Goal: Communication & Community: Answer question/provide support

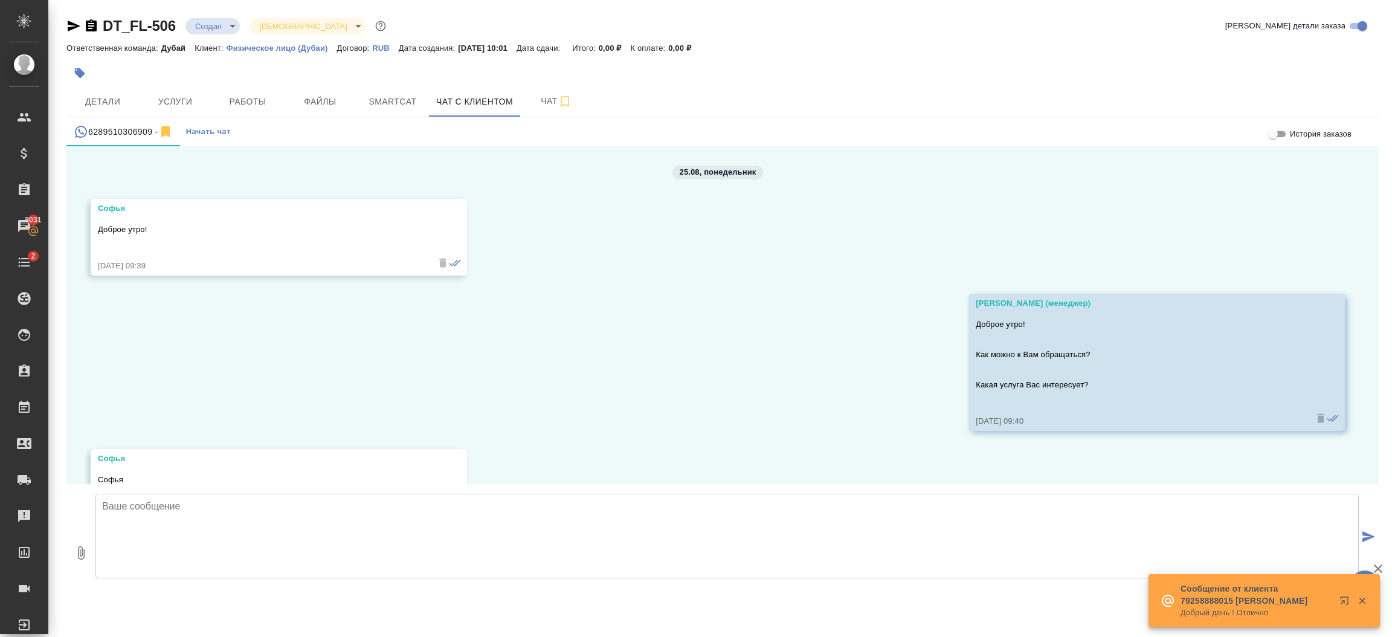
scroll to position [3035, 0]
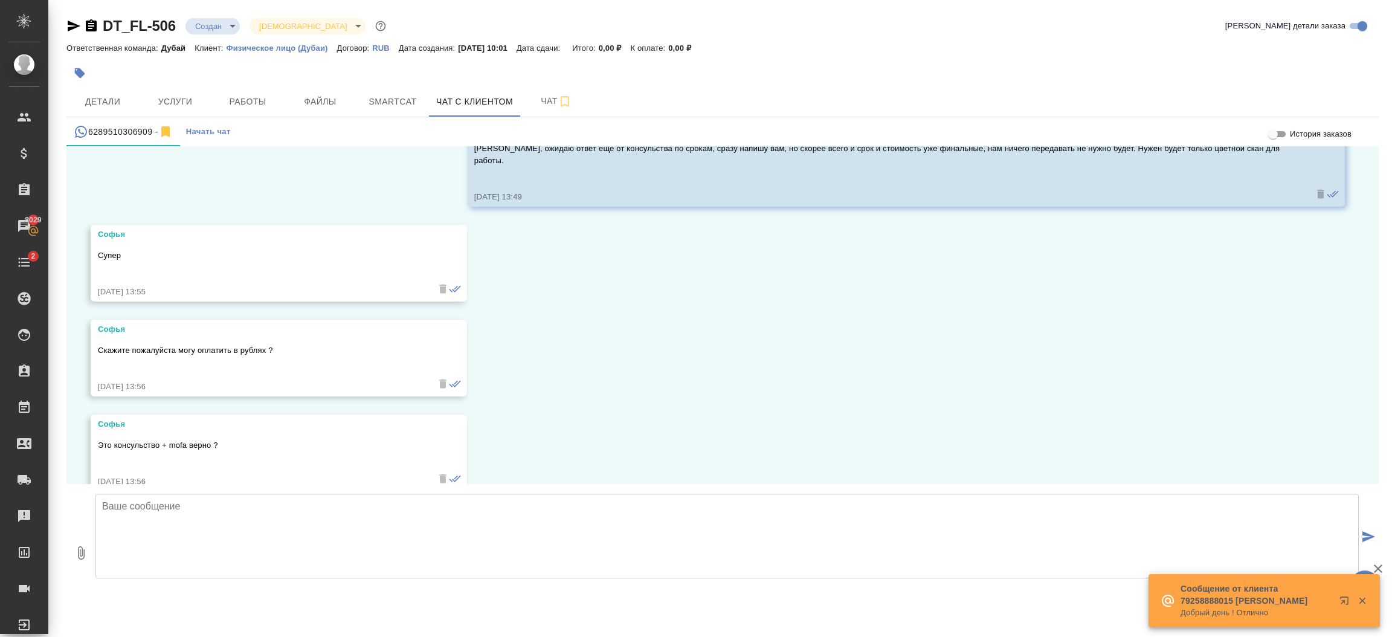
click at [373, 512] on textarea at bounding box center [726, 536] width 1263 height 85
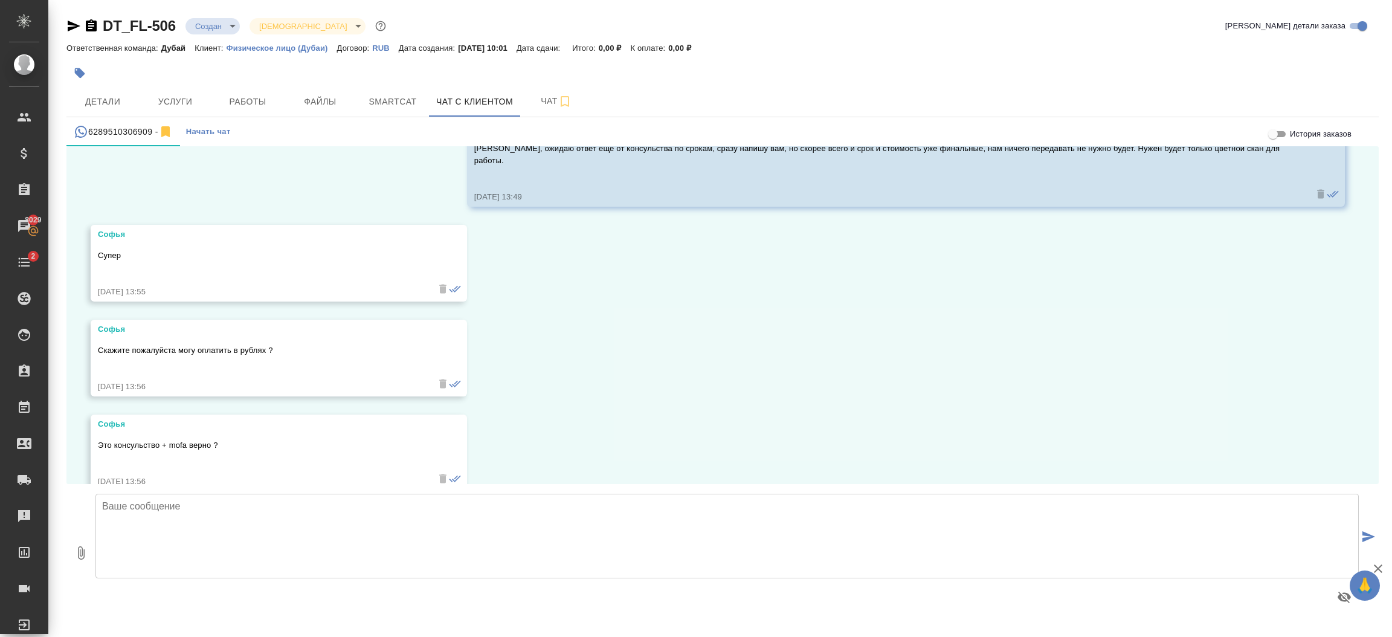
click at [291, 518] on textarea at bounding box center [726, 536] width 1263 height 85
click at [101, 509] on textarea "Это будет консульство, мофа и лигал транслейшн на арабский" at bounding box center [726, 536] width 1263 height 85
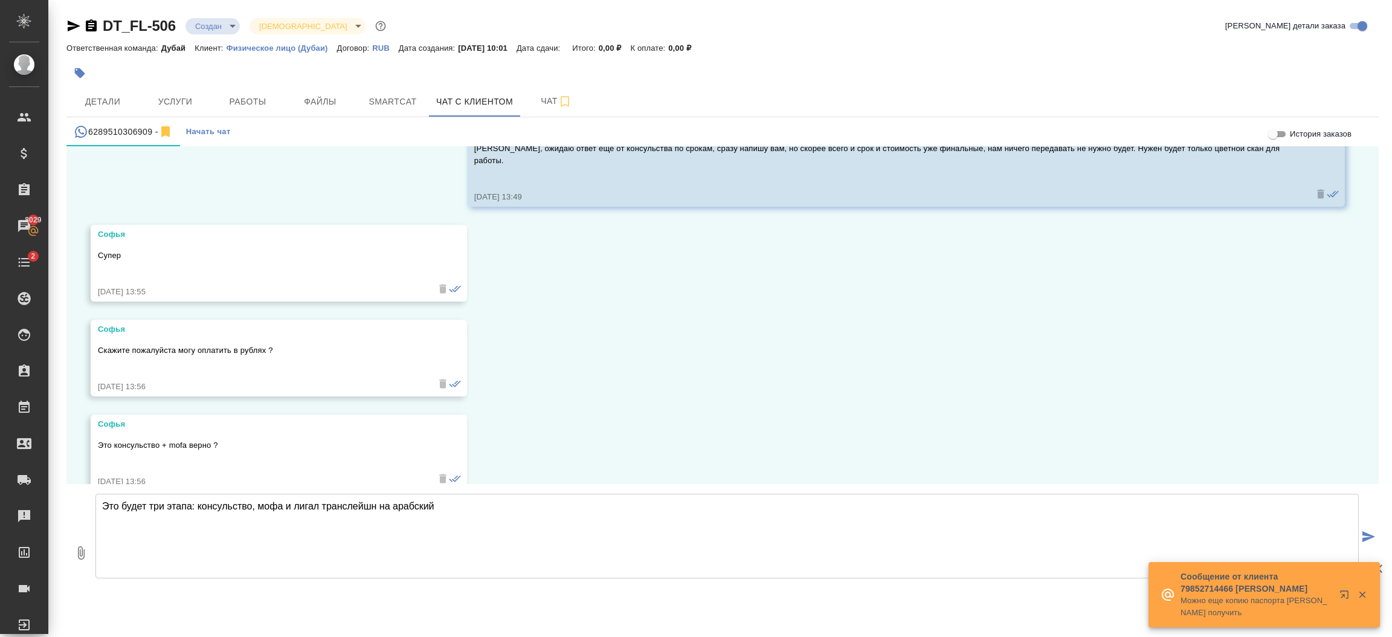
click at [484, 518] on textarea "Это будет три этапа: консульство, мофа и лигал транслейшн на арабский" at bounding box center [726, 536] width 1263 height 85
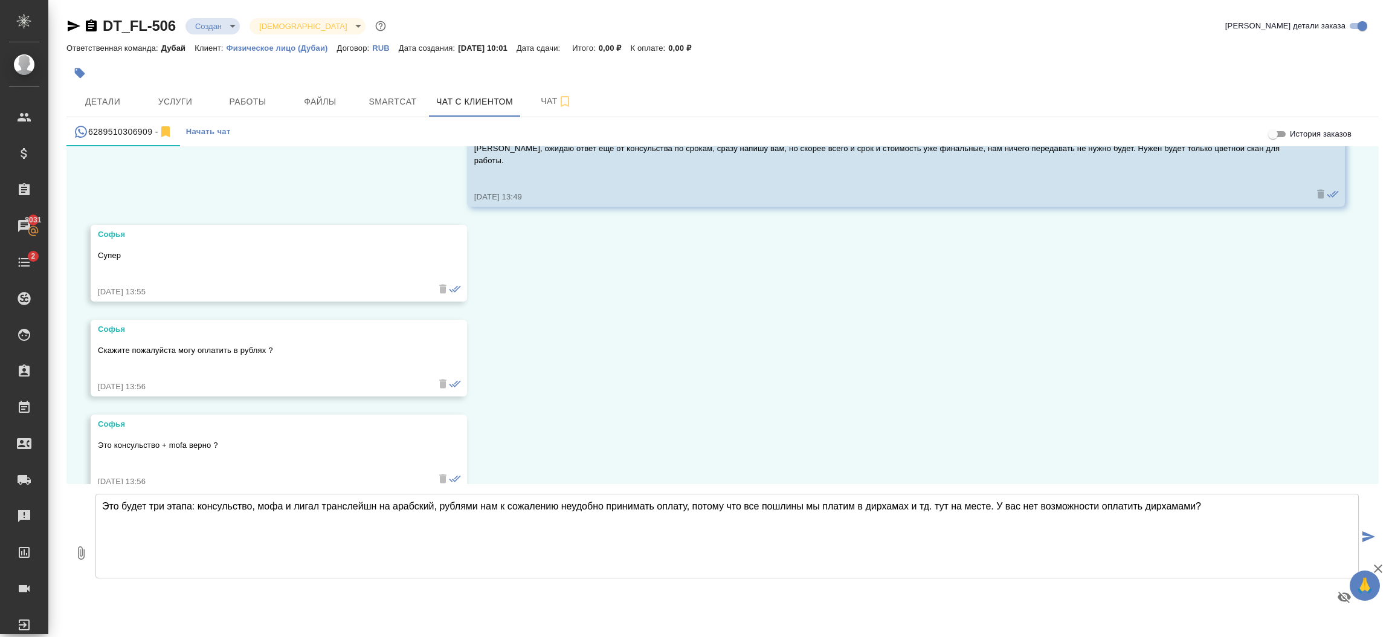
type textarea "Это будет три этапа: консульство, мофа и лигал транслейшн на арабский, рублями …"
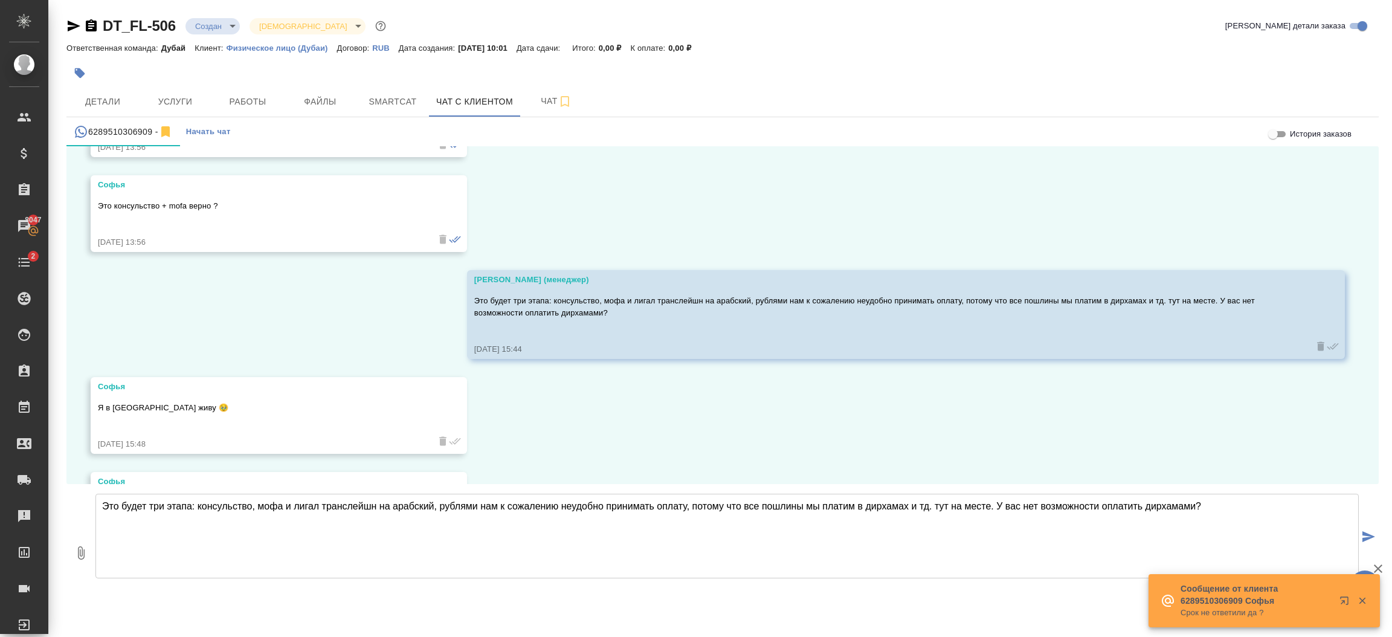
scroll to position [3332, 0]
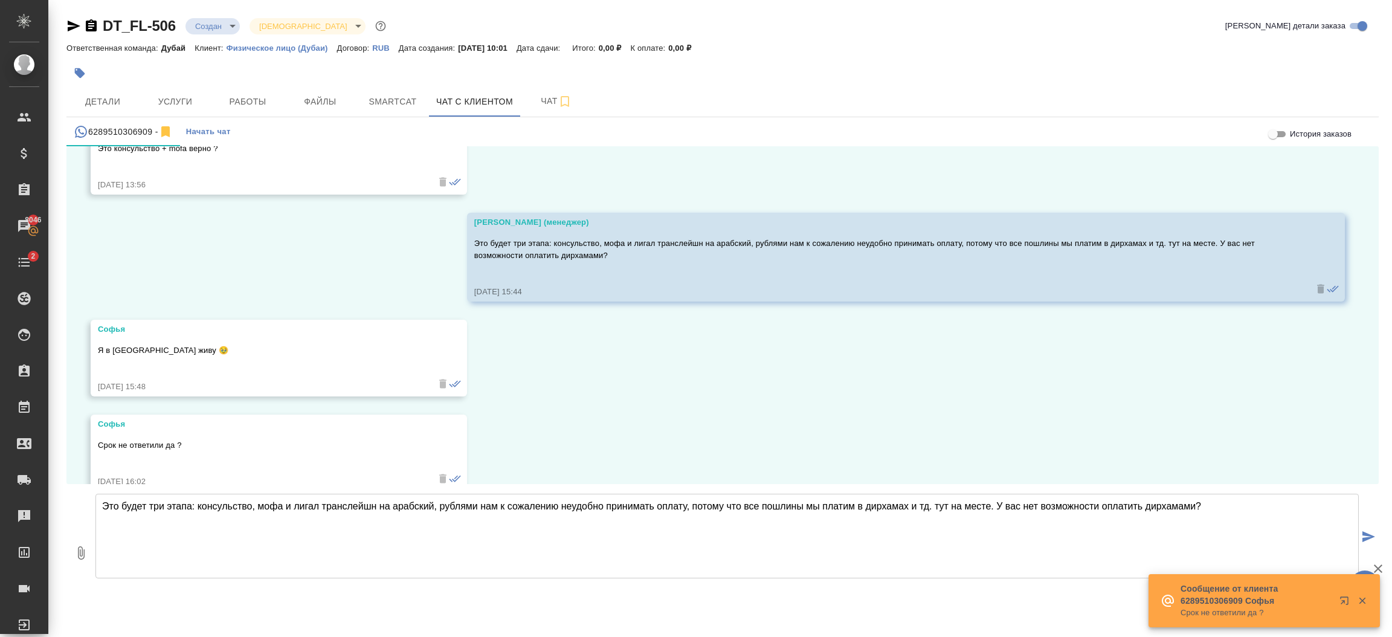
click at [295, 520] on textarea "Это будет три этапа: консульство, мофа и лигал транслейшн на арабский, рублями …" at bounding box center [726, 536] width 1263 height 85
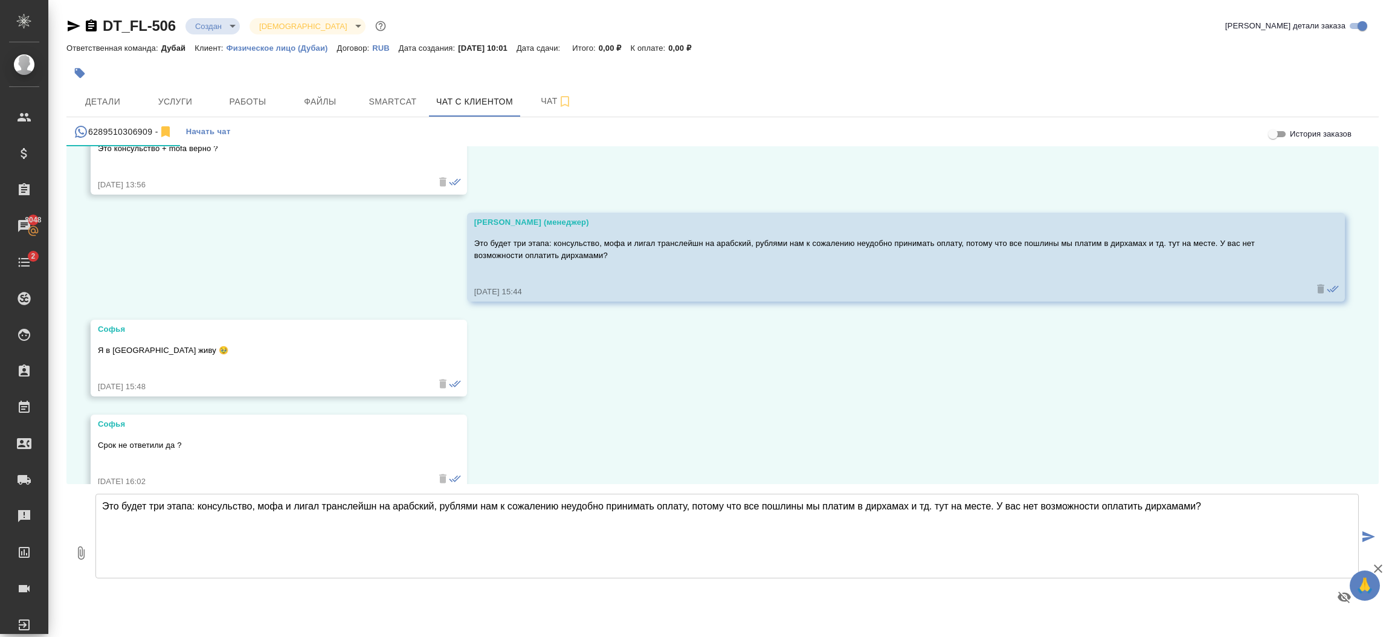
click at [298, 524] on textarea "Это будет три этапа: консульство, мофа и лигал транслейшн на арабский, рублями …" at bounding box center [726, 536] width 1263 height 85
type textarea "по срокам как раз ответили, 8 рабочих дней займет, нужен хороший скан для работ…"
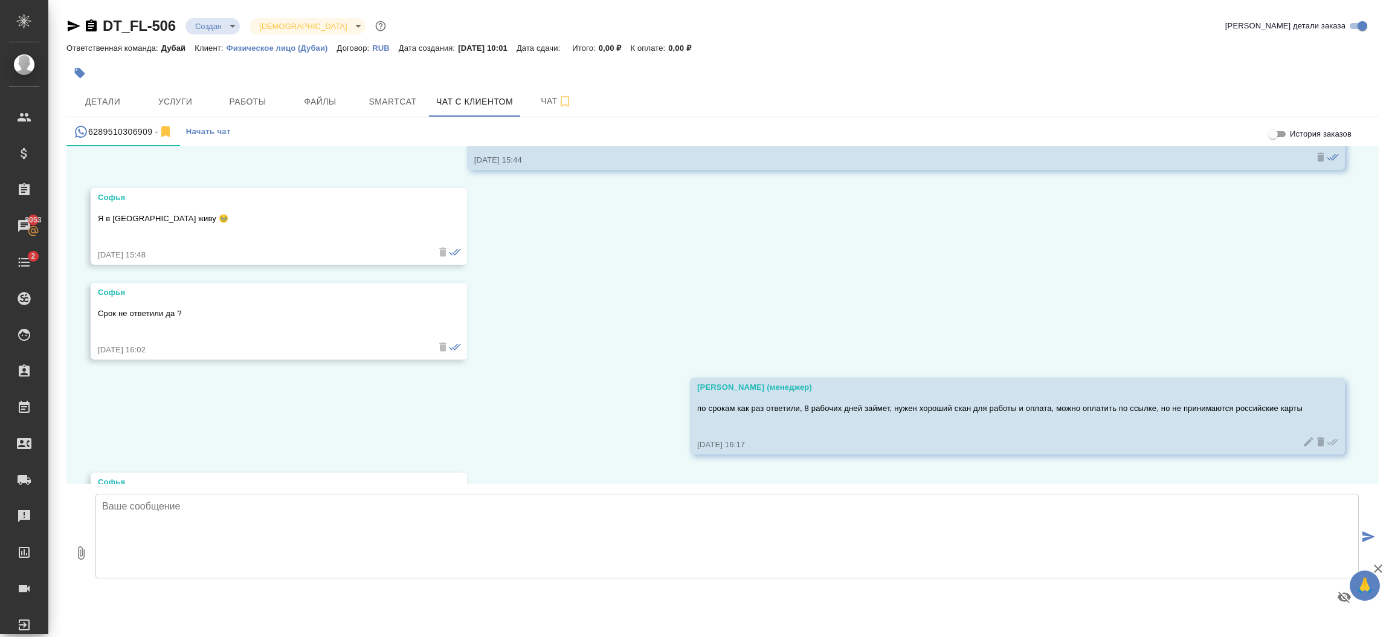
scroll to position [3522, 0]
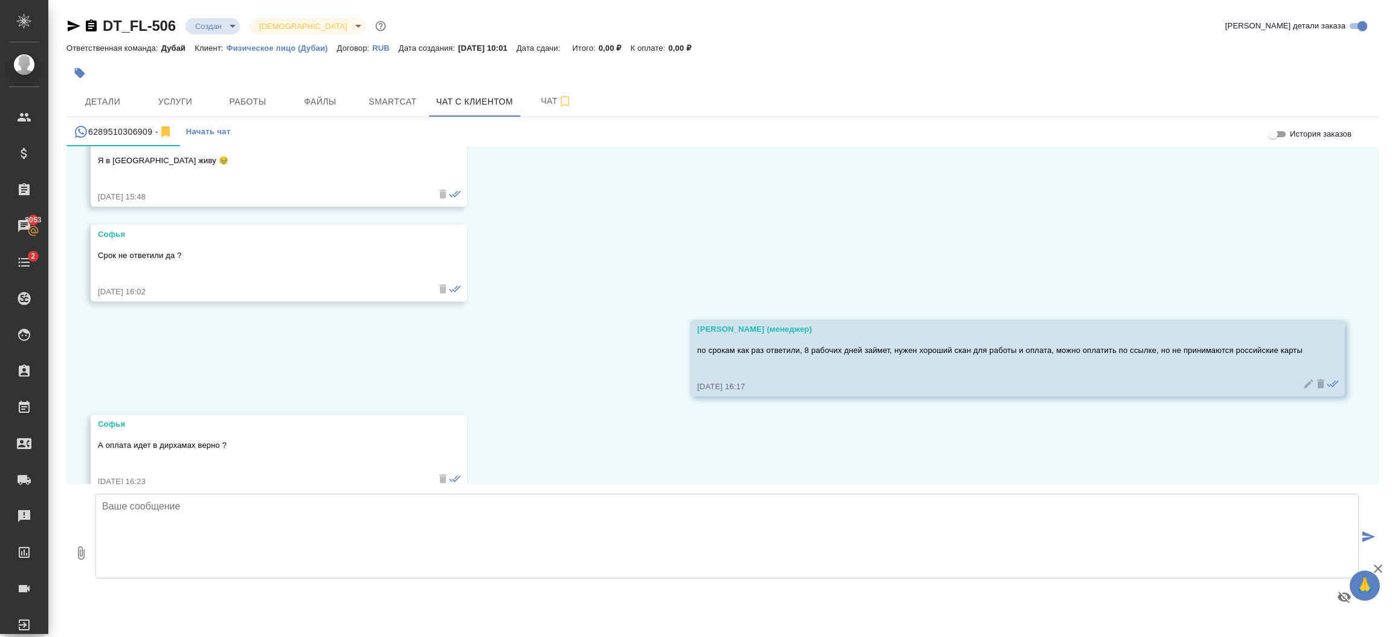
click at [226, 515] on textarea at bounding box center [726, 536] width 1263 height 85
type textarea "да, все верно"
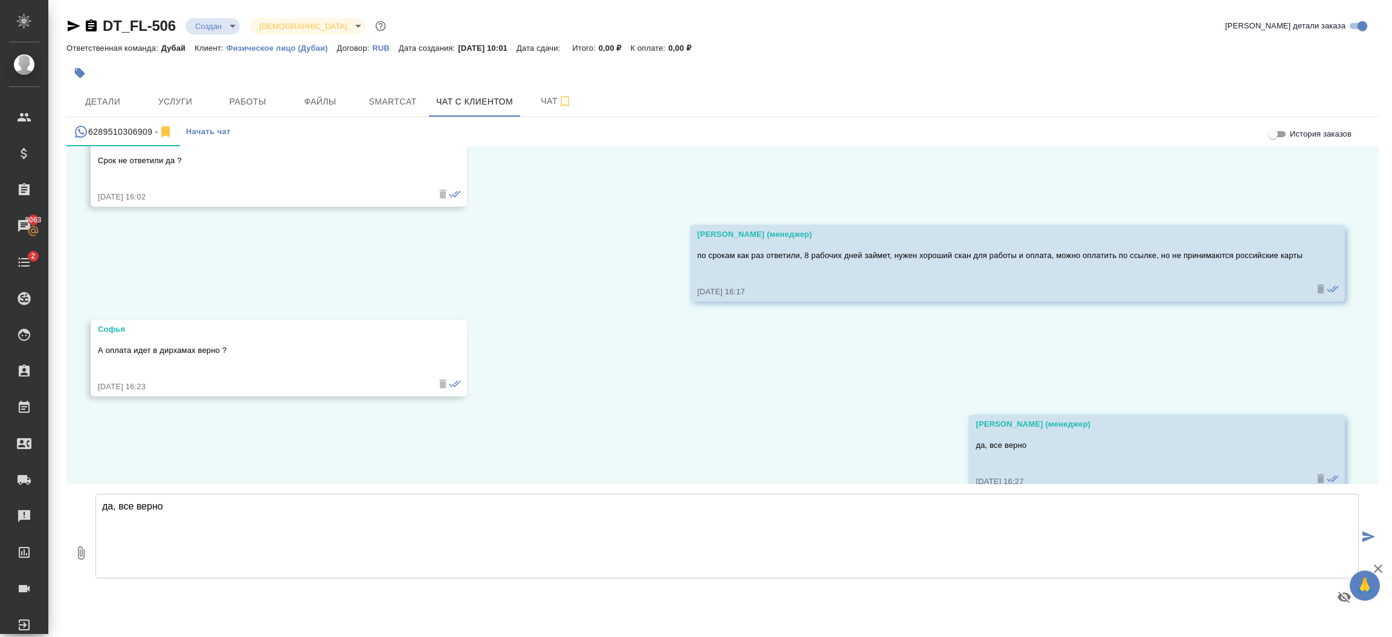
scroll to position [3712, 0]
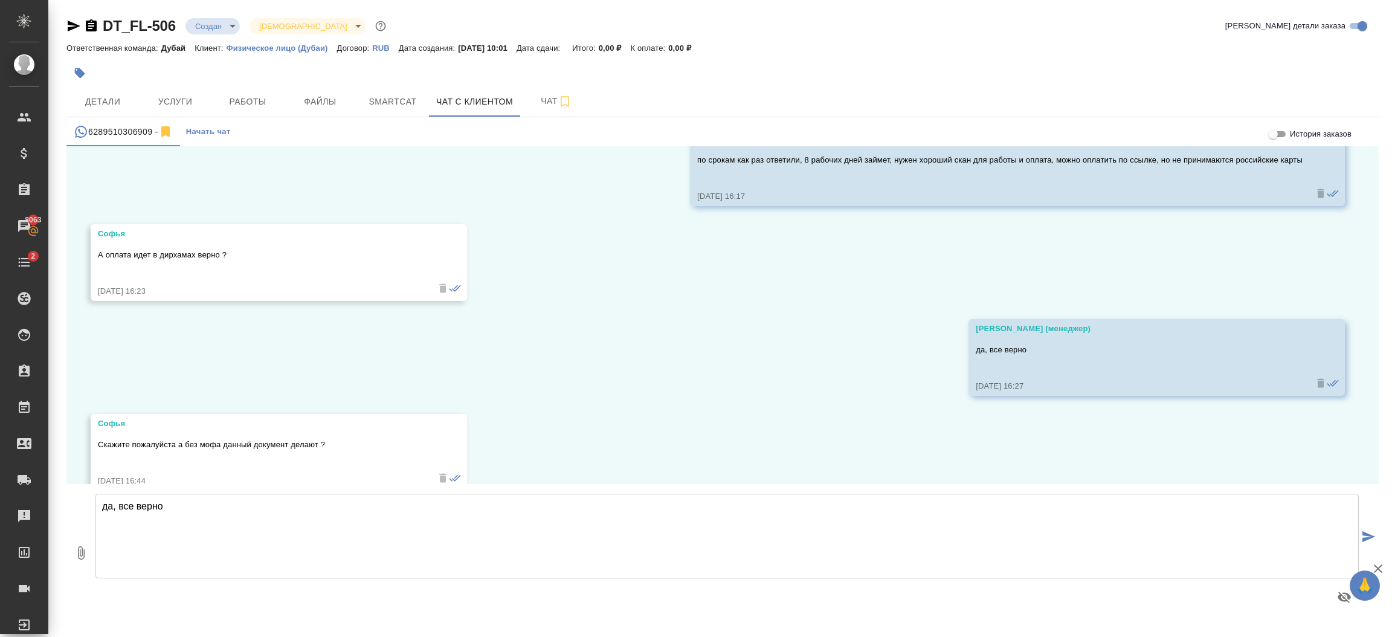
click at [280, 497] on textarea "да, все верно" at bounding box center [726, 536] width 1263 height 85
click at [280, 497] on textarea at bounding box center [726, 536] width 1263 height 85
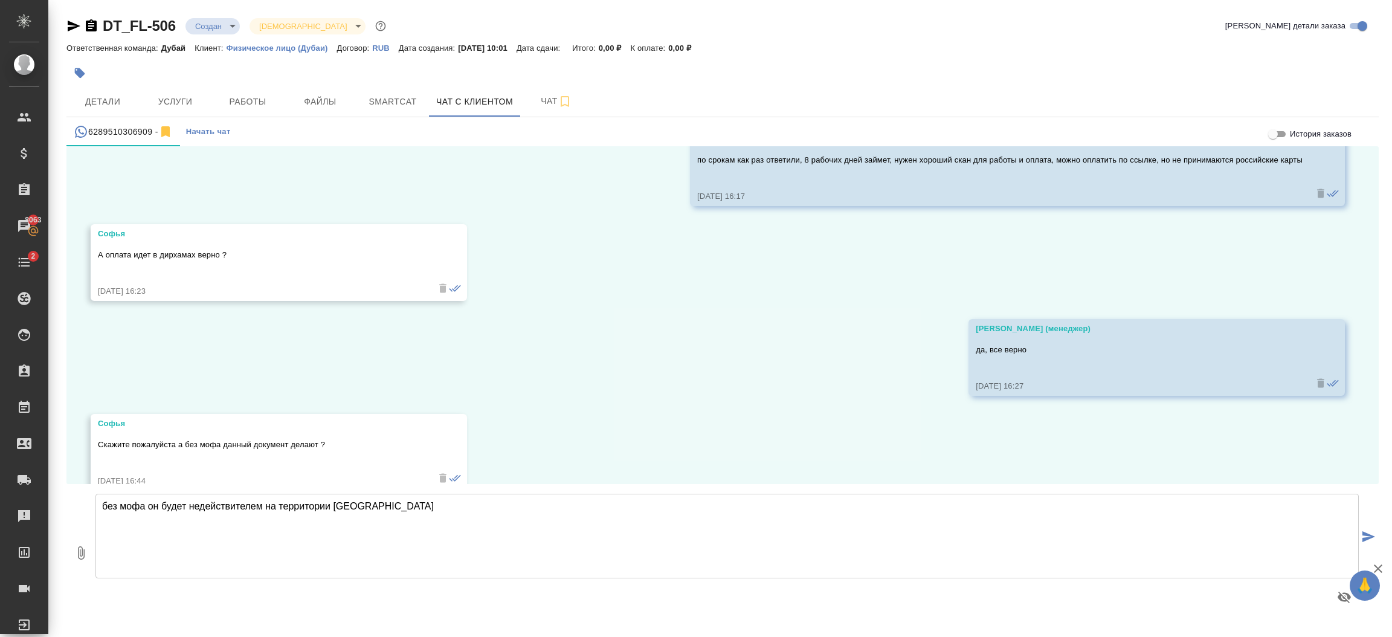
click at [263, 497] on textarea "без мофа он будет недействителем на территории [GEOGRAPHIC_DATA]" at bounding box center [726, 536] width 1263 height 85
click at [393, 499] on textarea "без мофа он будет недействителен на территории [GEOGRAPHIC_DATA]" at bounding box center [726, 536] width 1263 height 85
type textarea "без мофа он будет недействителен на территории [GEOGRAPHIC_DATA], печать мофы- …"
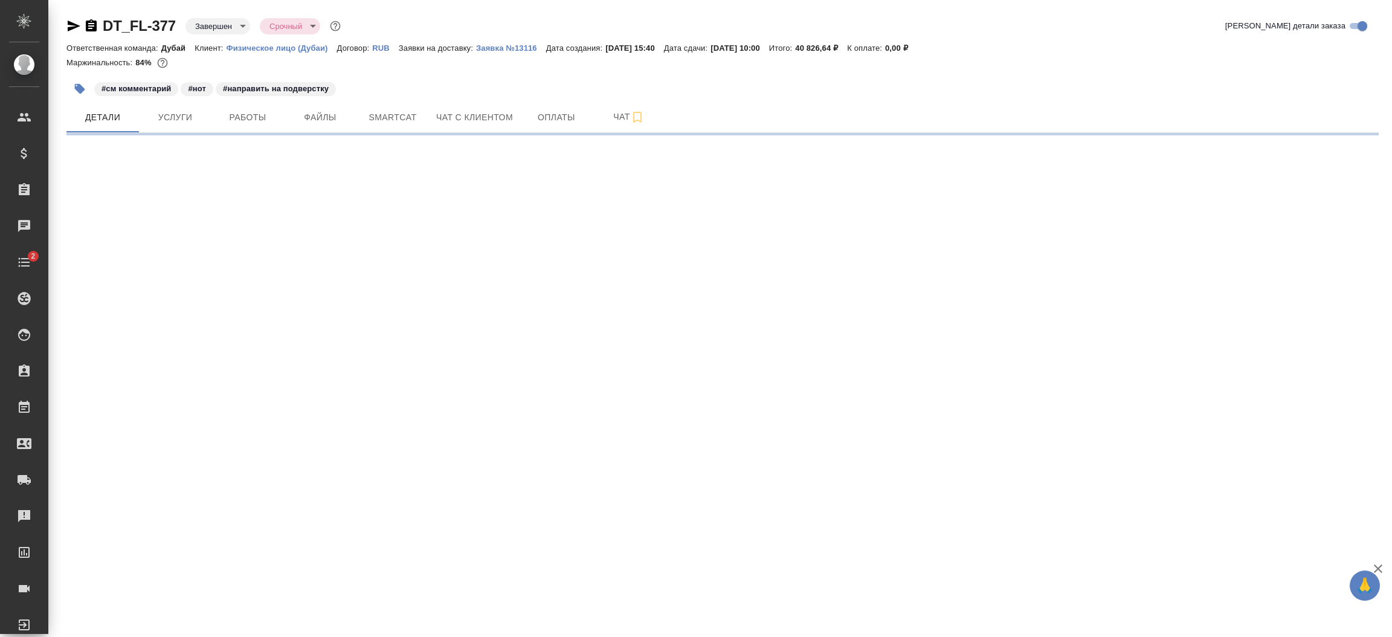
select select "RU"
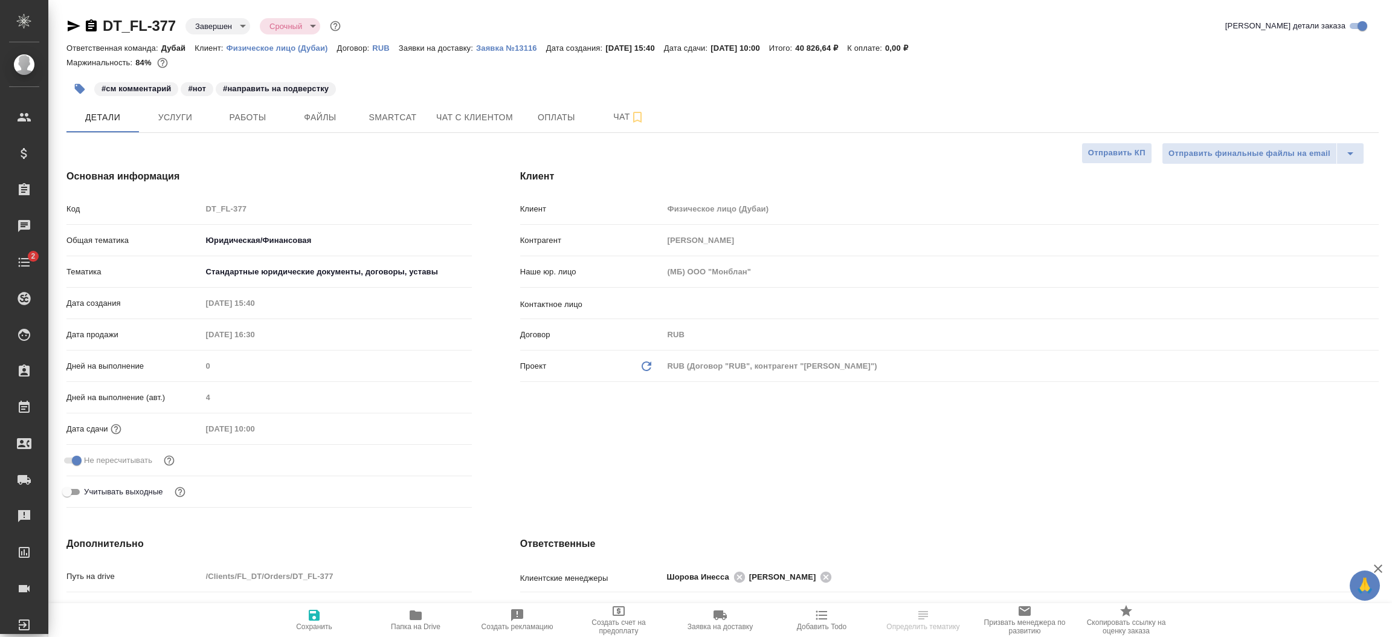
type textarea "x"
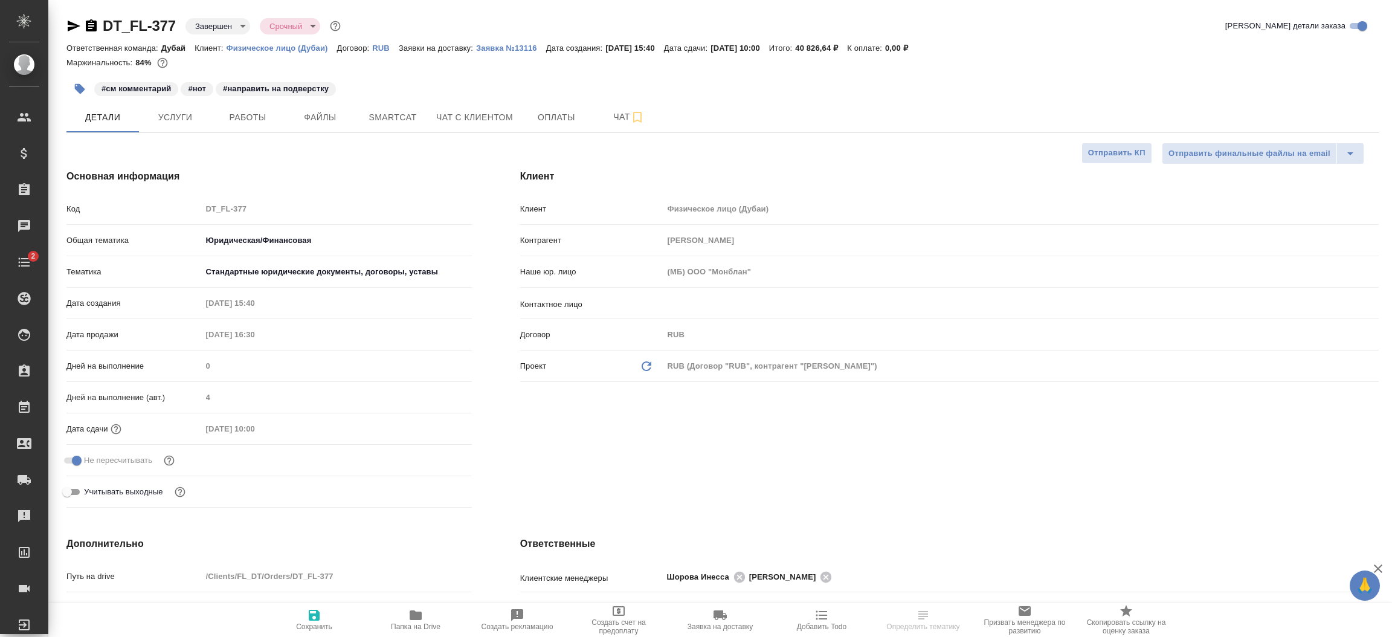
type textarea "x"
type input "Matveeva Anastasia"
type input "Тутаева Юлия"
type input "Бабкина Анастасия"
click at [765, 456] on div "Клиент Клиент Физическое лицо (Дубаи) Контрагент Alexander Andronov Наше юр. ли…" at bounding box center [949, 340] width 907 height 391
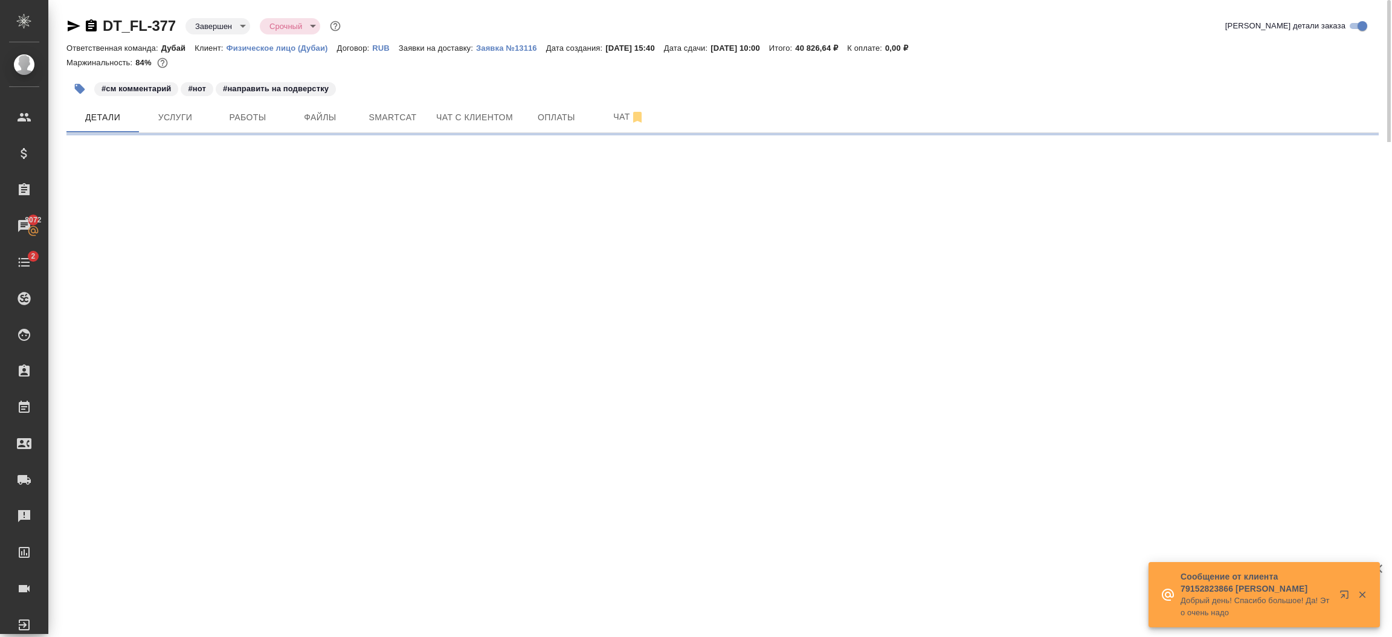
select select "RU"
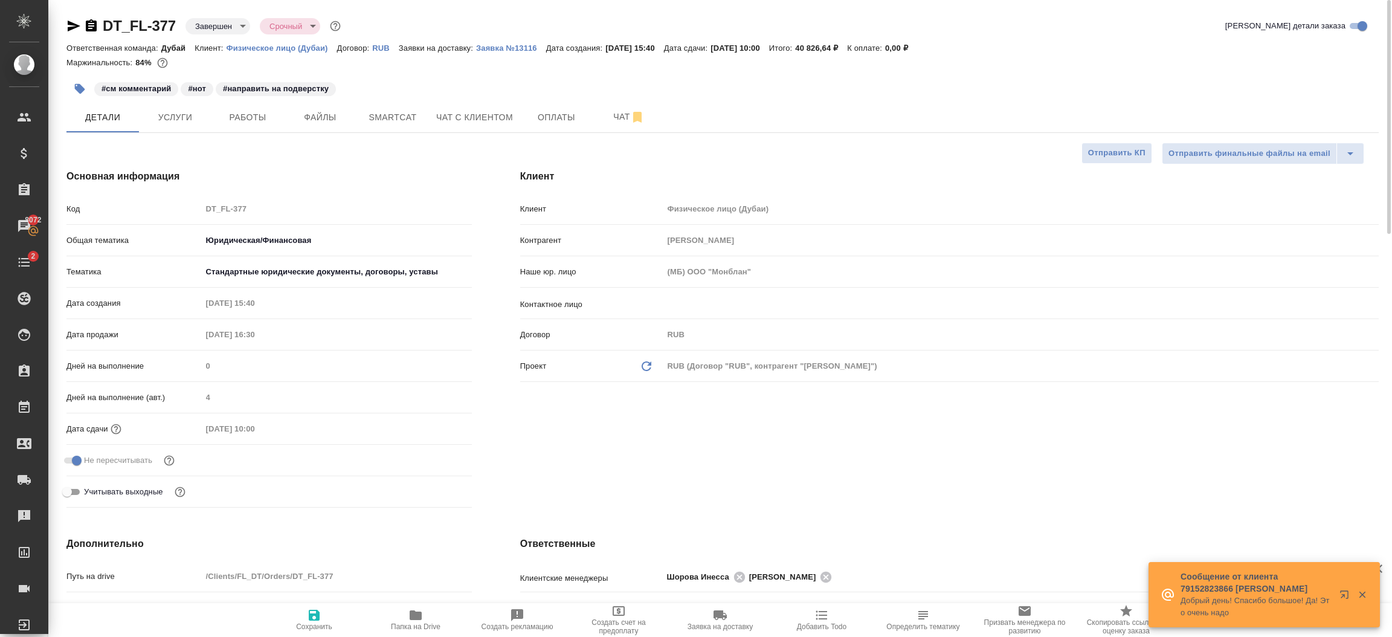
type textarea "x"
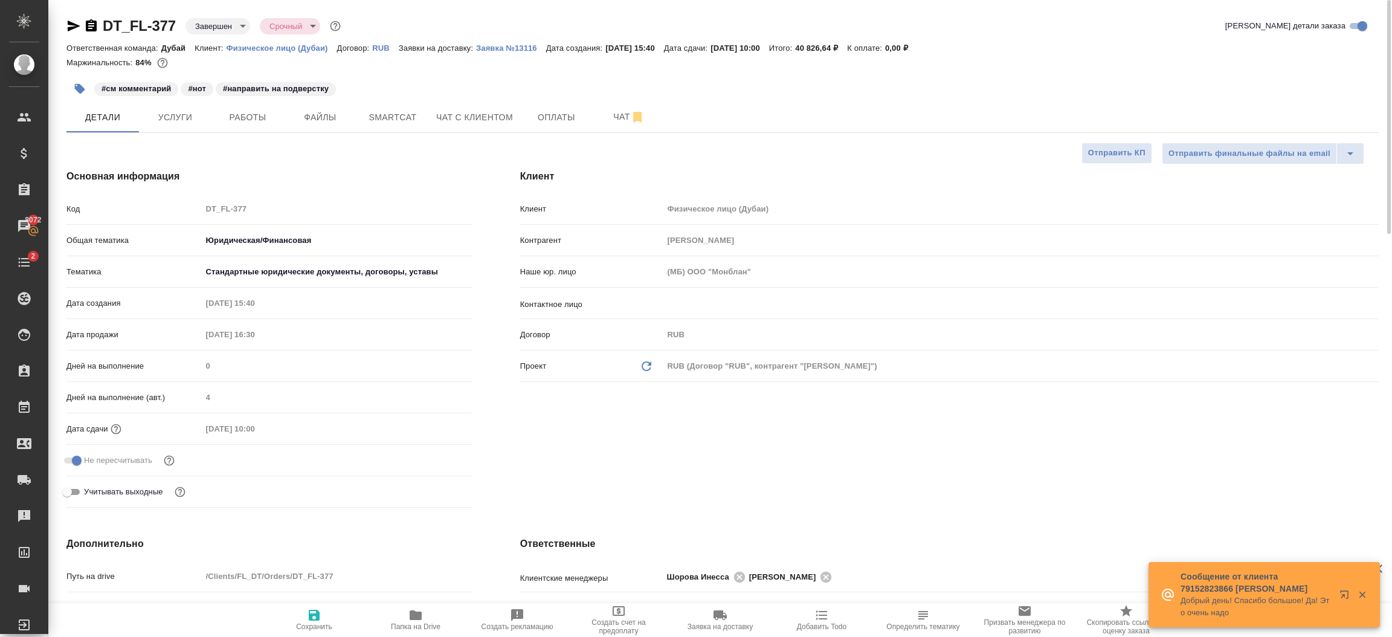
type textarea "x"
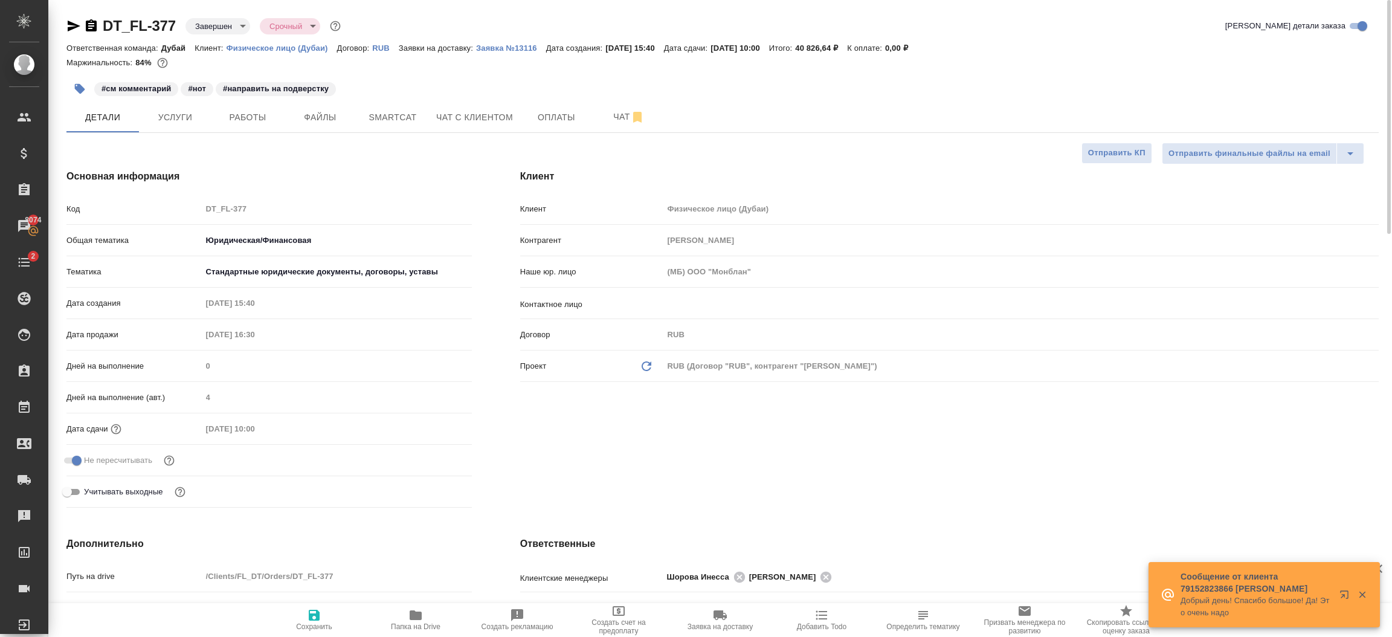
type textarea "x"
